Goal: Download file/media

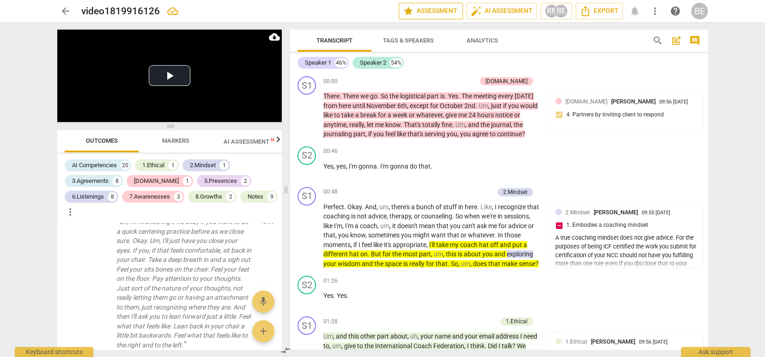
click at [449, 11] on span "star Assessment" at bounding box center [431, 11] width 56 height 11
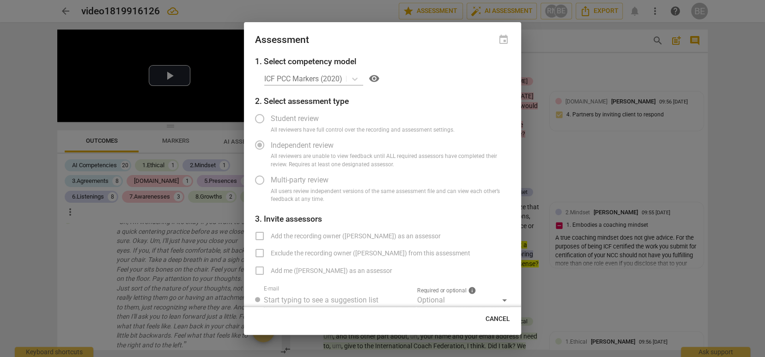
click at [565, 72] on div at bounding box center [382, 178] width 765 height 357
radio input "false"
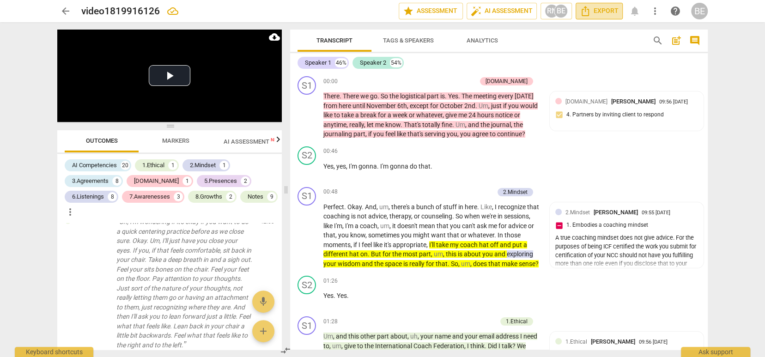
click at [605, 11] on span "Export" at bounding box center [599, 11] width 39 height 11
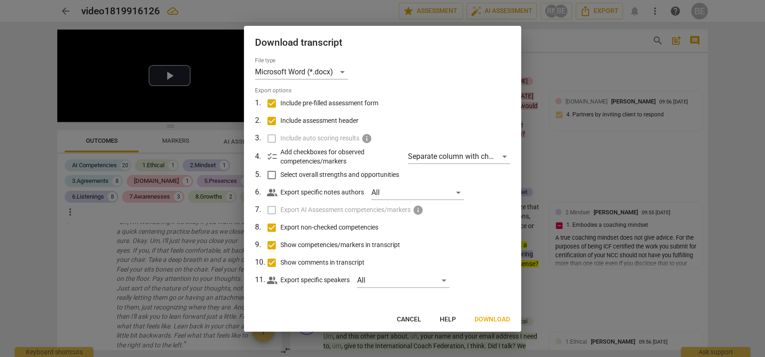
click at [494, 317] on span "Download" at bounding box center [492, 319] width 36 height 9
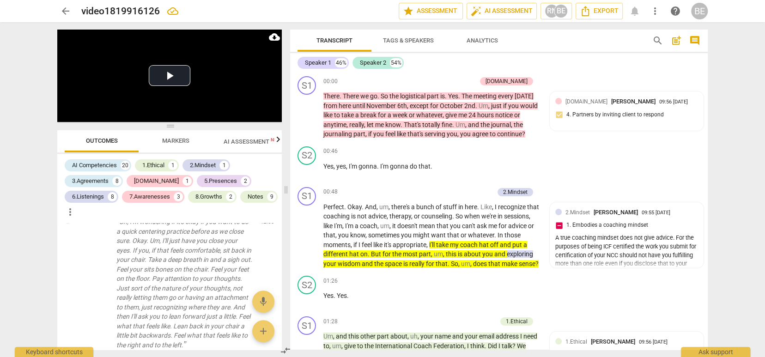
click at [725, 169] on div "arrow_back video1819916126 edit star Assessment auto_fix_high AI Assessment RN …" at bounding box center [382, 178] width 765 height 357
click at [97, 135] on span "Outcomes" at bounding box center [102, 141] width 54 height 12
click at [102, 141] on span "Outcomes" at bounding box center [102, 140] width 32 height 7
click at [174, 140] on span "Markers" at bounding box center [175, 140] width 27 height 7
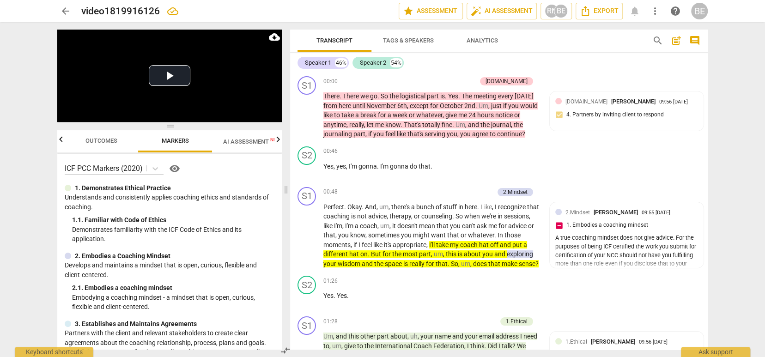
scroll to position [0, 2]
click at [99, 141] on span "Outcomes" at bounding box center [100, 140] width 32 height 7
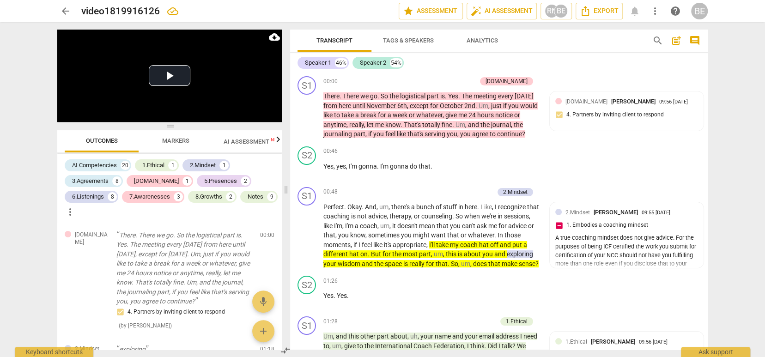
scroll to position [0, 0]
click at [446, 12] on span "star Assessment" at bounding box center [431, 11] width 56 height 11
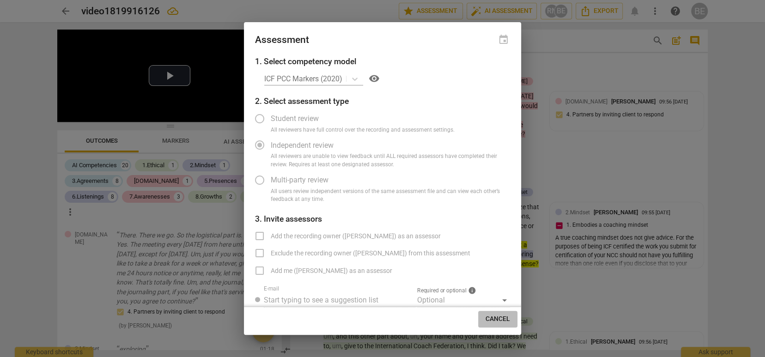
drag, startPoint x: 488, startPoint y: 323, endPoint x: 486, endPoint y: 317, distance: 6.3
click at [488, 323] on button "Cancel" at bounding box center [497, 319] width 39 height 17
radio input "false"
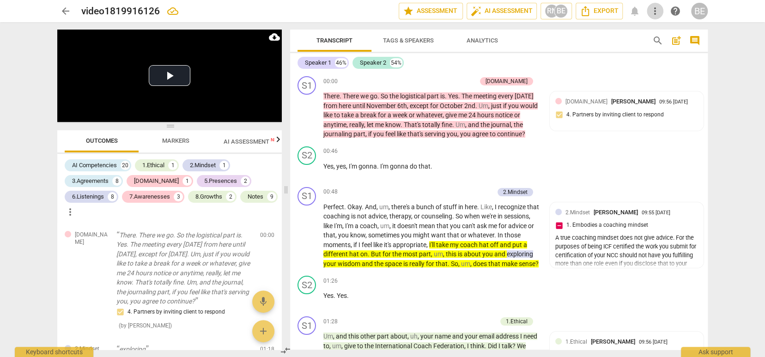
click at [656, 11] on span "more_vert" at bounding box center [655, 11] width 11 height 11
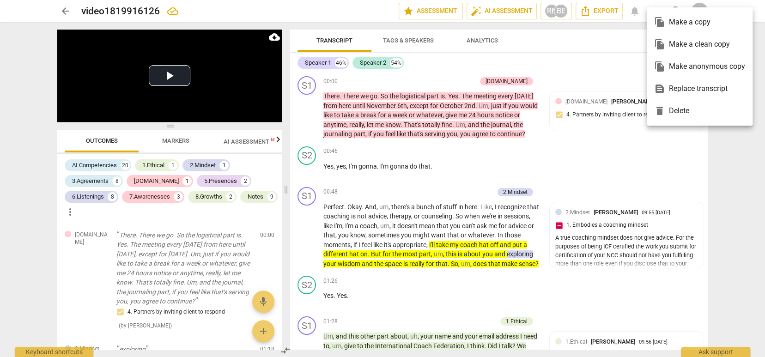
click at [613, 51] on div at bounding box center [382, 178] width 765 height 357
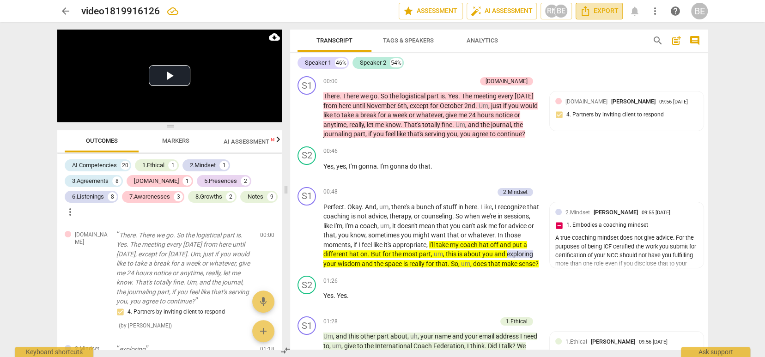
click at [603, 13] on span "Export" at bounding box center [599, 11] width 39 height 11
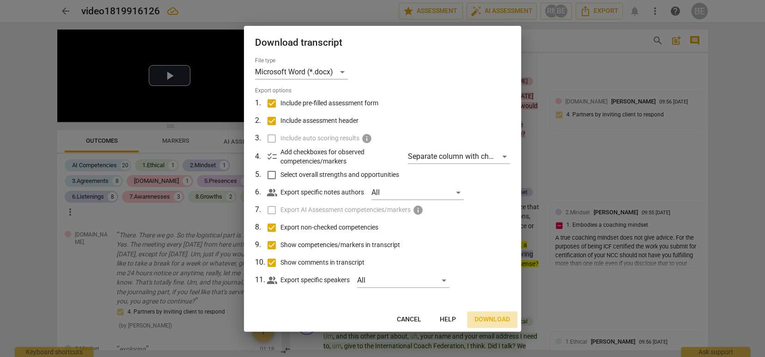
click at [492, 315] on span "Download" at bounding box center [492, 319] width 36 height 9
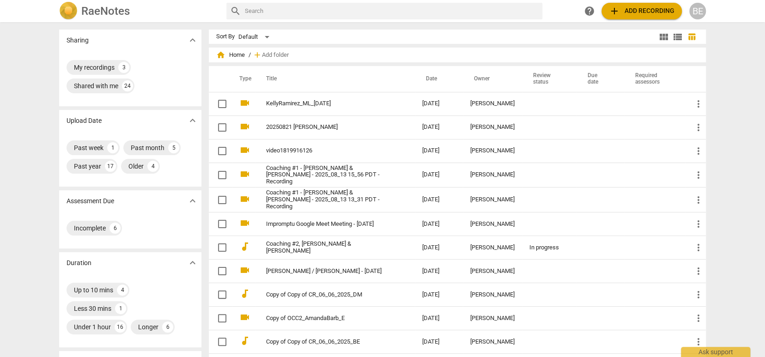
scroll to position [2, 0]
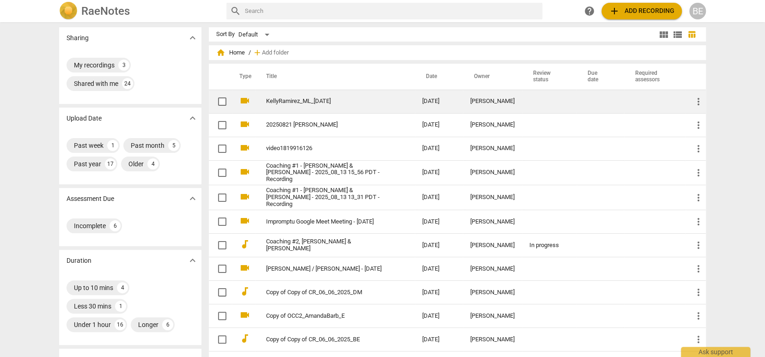
click at [296, 101] on link "KellyRamirez_ML_[DATE]" at bounding box center [327, 101] width 123 height 7
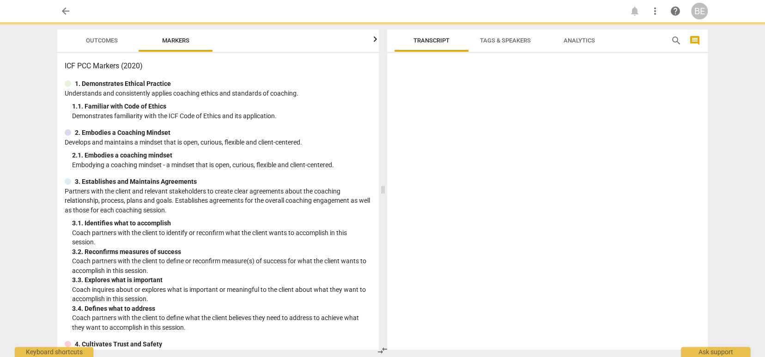
click at [296, 102] on div "1. 1. Familiar with Code of Ethics" at bounding box center [221, 107] width 299 height 10
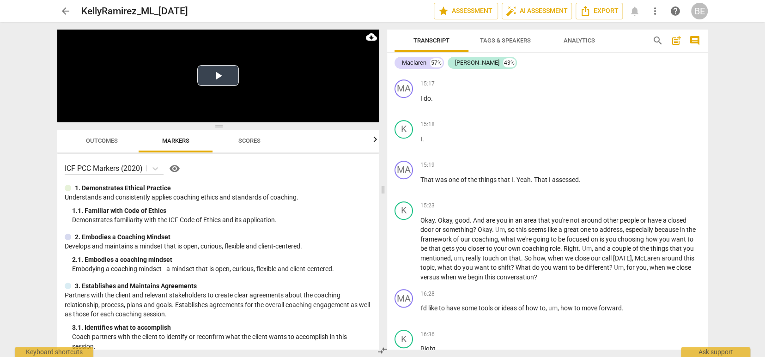
click at [298, 102] on video at bounding box center [218, 76] width 322 height 92
click at [298, 126] on span at bounding box center [218, 126] width 322 height 6
click at [307, 109] on video at bounding box center [218, 76] width 322 height 92
click at [222, 75] on button "Play Video" at bounding box center [218, 75] width 42 height 21
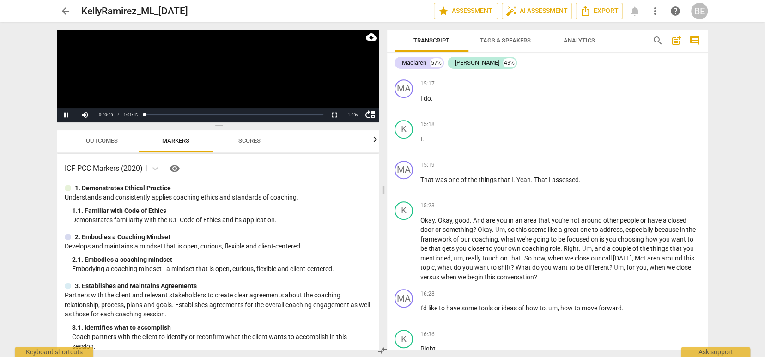
scroll to position [19, 0]
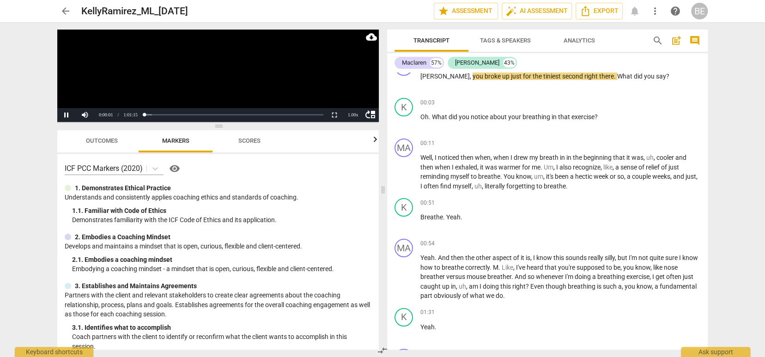
click at [192, 75] on video at bounding box center [218, 76] width 322 height 92
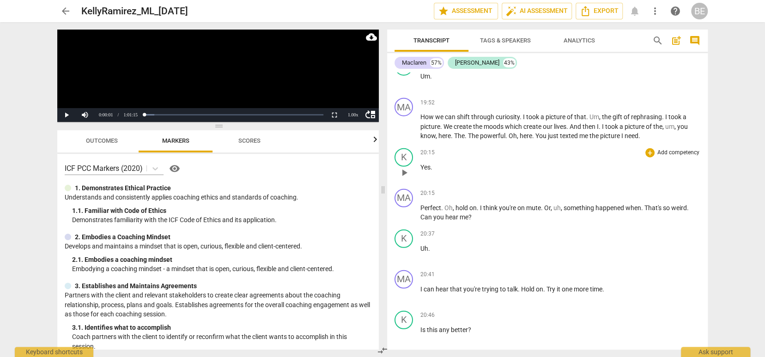
scroll to position [3770, 0]
